Goal: Task Accomplishment & Management: Manage account settings

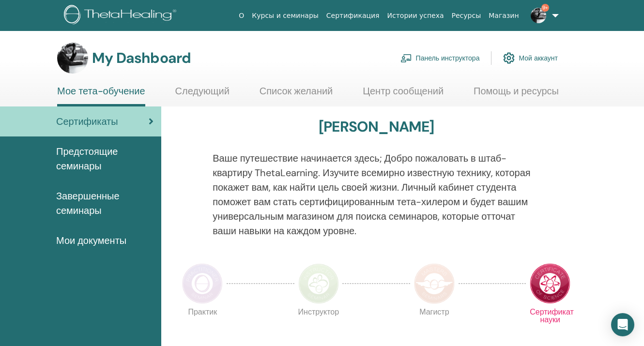
click at [422, 57] on link "Панель инструктора" at bounding box center [439, 57] width 79 height 21
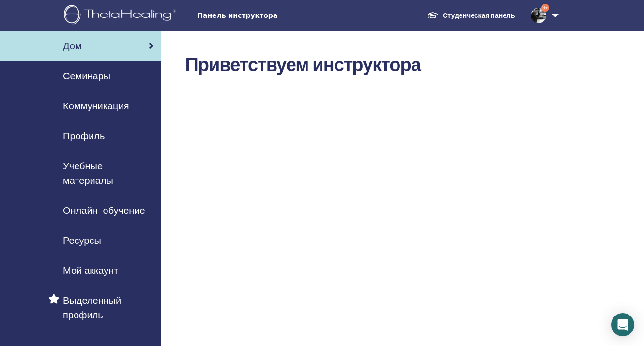
click at [98, 72] on span "Семинары" at bounding box center [86, 76] width 47 height 15
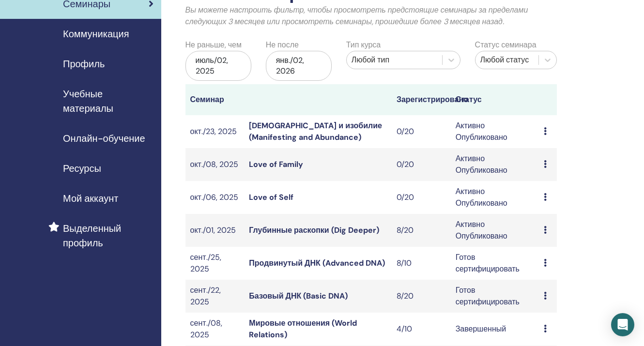
scroll to position [77, 0]
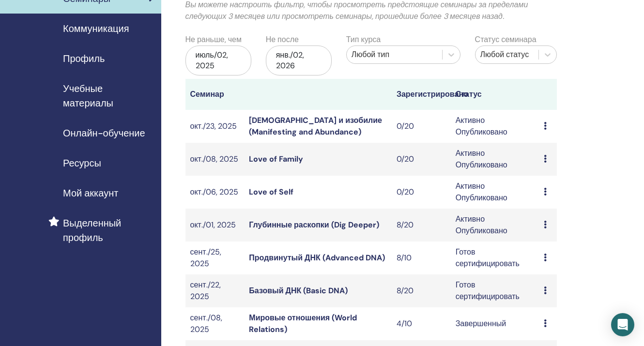
click at [318, 222] on link "Глубинные раскопки (Dig Deeper)" at bounding box center [314, 225] width 130 height 10
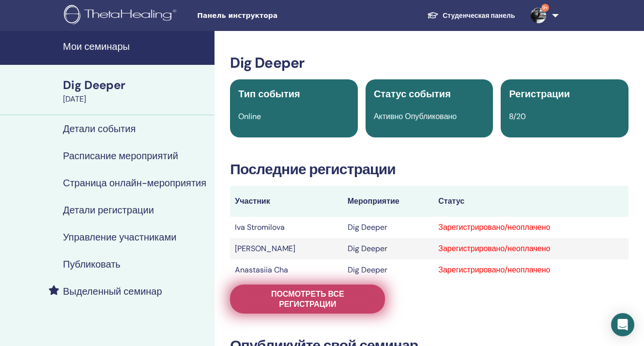
click at [295, 294] on span "Посмотреть все регистрации" at bounding box center [307, 299] width 131 height 20
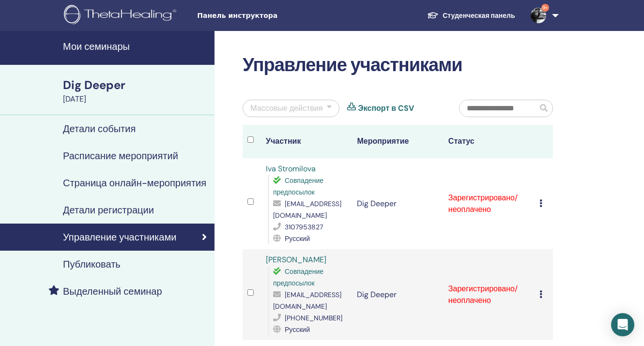
click at [328, 105] on div at bounding box center [329, 109] width 5 height 12
click at [327, 103] on div at bounding box center [329, 109] width 5 height 12
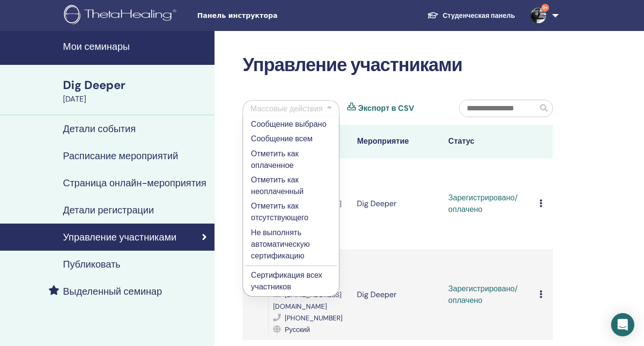
click at [310, 276] on p "Сертификация всех участников" at bounding box center [291, 281] width 80 height 23
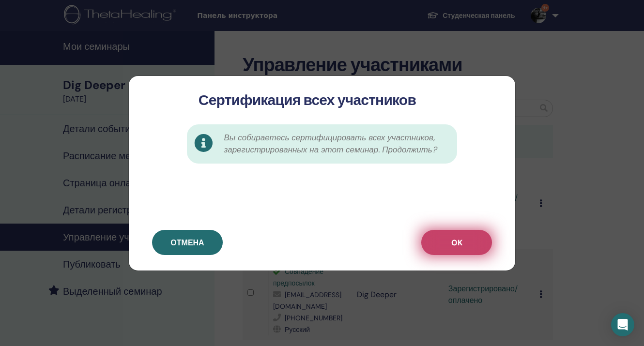
click at [464, 242] on button "OK" at bounding box center [456, 242] width 71 height 25
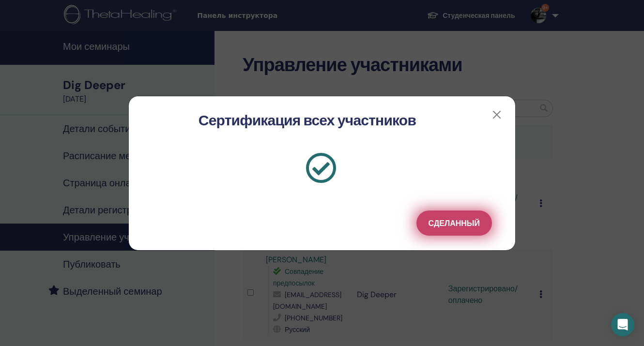
click at [461, 225] on span "Сделанный" at bounding box center [453, 223] width 51 height 10
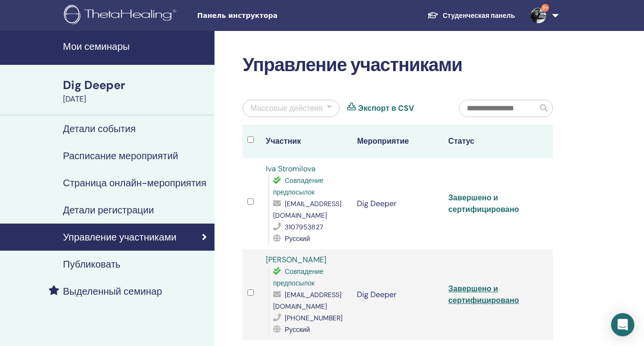
click at [459, 200] on link "Завершено и сертифицировано" at bounding box center [483, 204] width 71 height 22
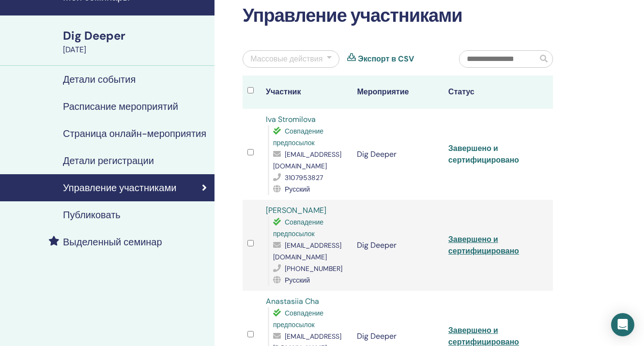
scroll to position [80, 0]
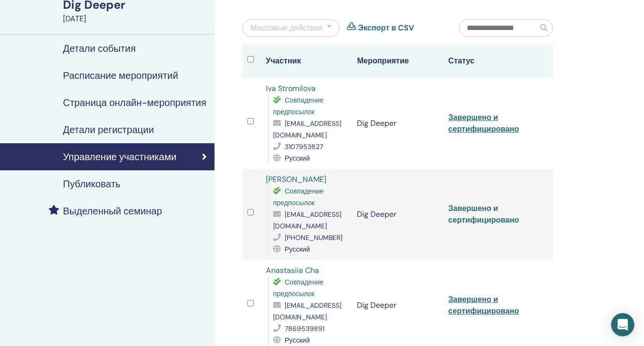
click at [480, 212] on link "Завершено и сертифицировано" at bounding box center [483, 214] width 71 height 22
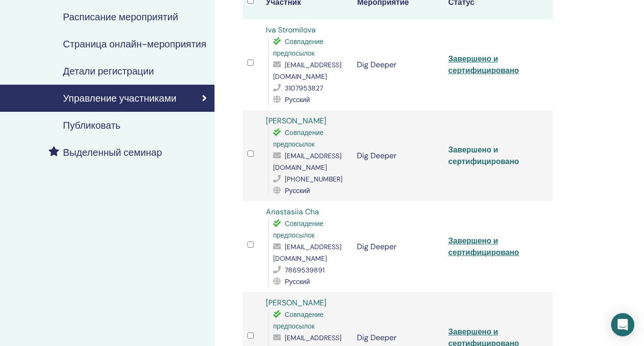
scroll to position [161, 0]
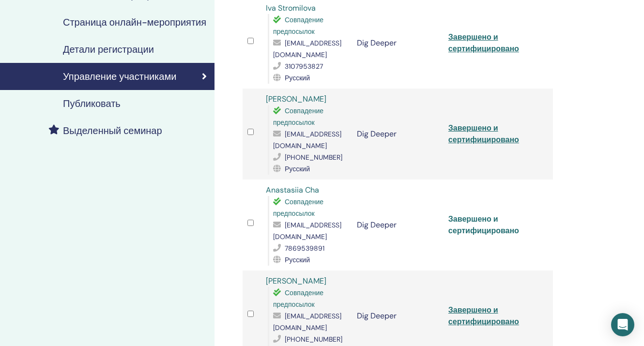
click at [485, 217] on link "Завершено и сертифицировано" at bounding box center [483, 225] width 71 height 22
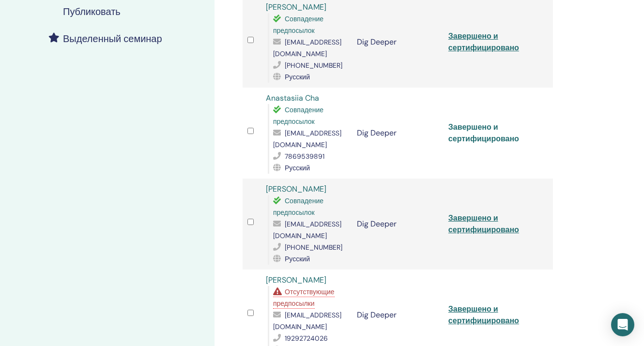
scroll to position [260, 0]
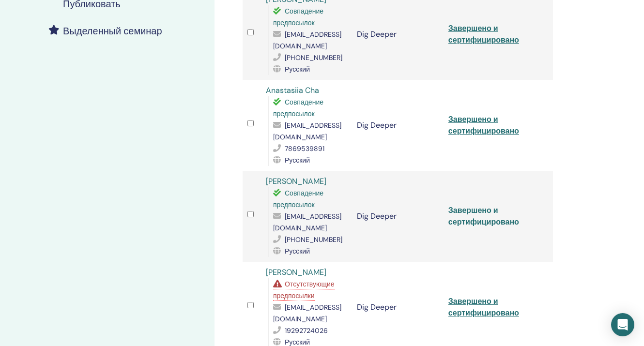
click at [473, 212] on link "Завершено и сертифицировано" at bounding box center [483, 216] width 71 height 22
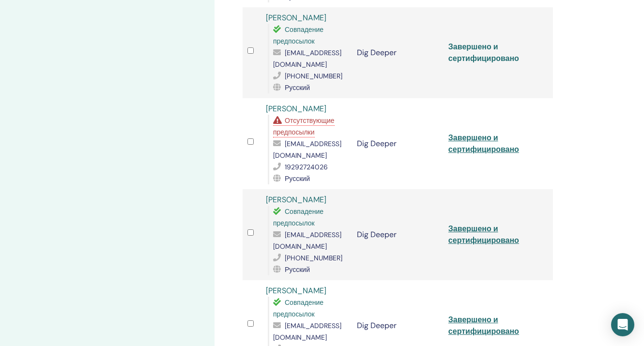
scroll to position [429, 0]
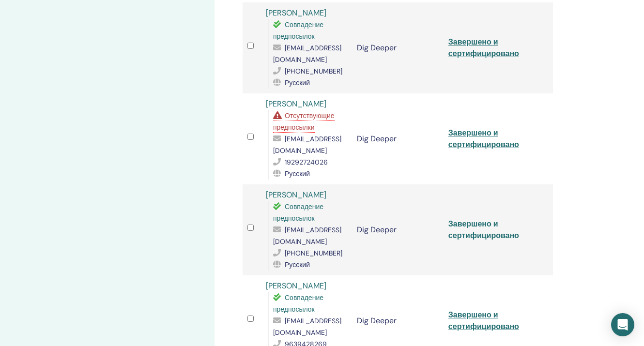
click at [474, 219] on link "Завершено и сертифицировано" at bounding box center [483, 230] width 71 height 22
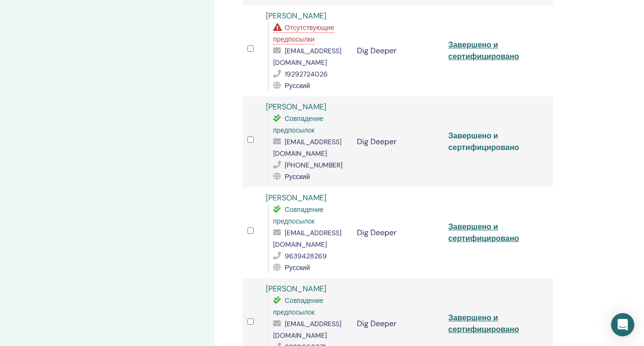
scroll to position [525, 0]
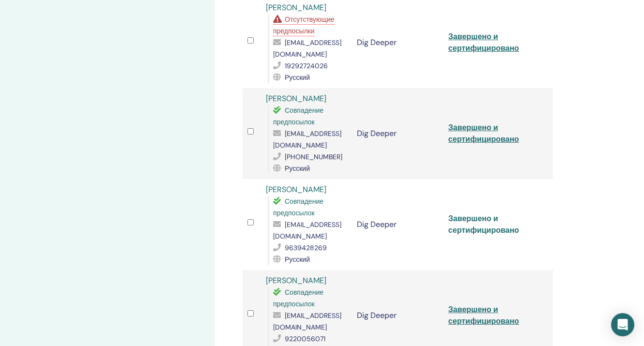
click at [477, 213] on link "Завершено и сертифицировано" at bounding box center [483, 224] width 71 height 22
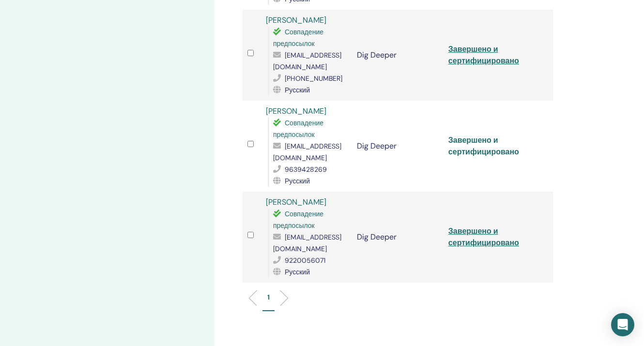
scroll to position [619, 0]
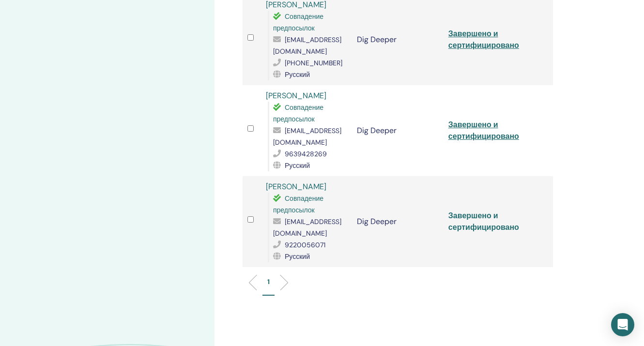
click at [473, 211] on link "Завершено и сертифицировано" at bounding box center [483, 222] width 71 height 22
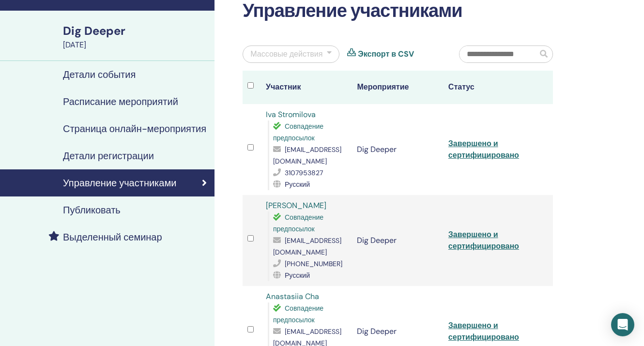
scroll to position [53, 0]
